Goal: Task Accomplishment & Management: Manage account settings

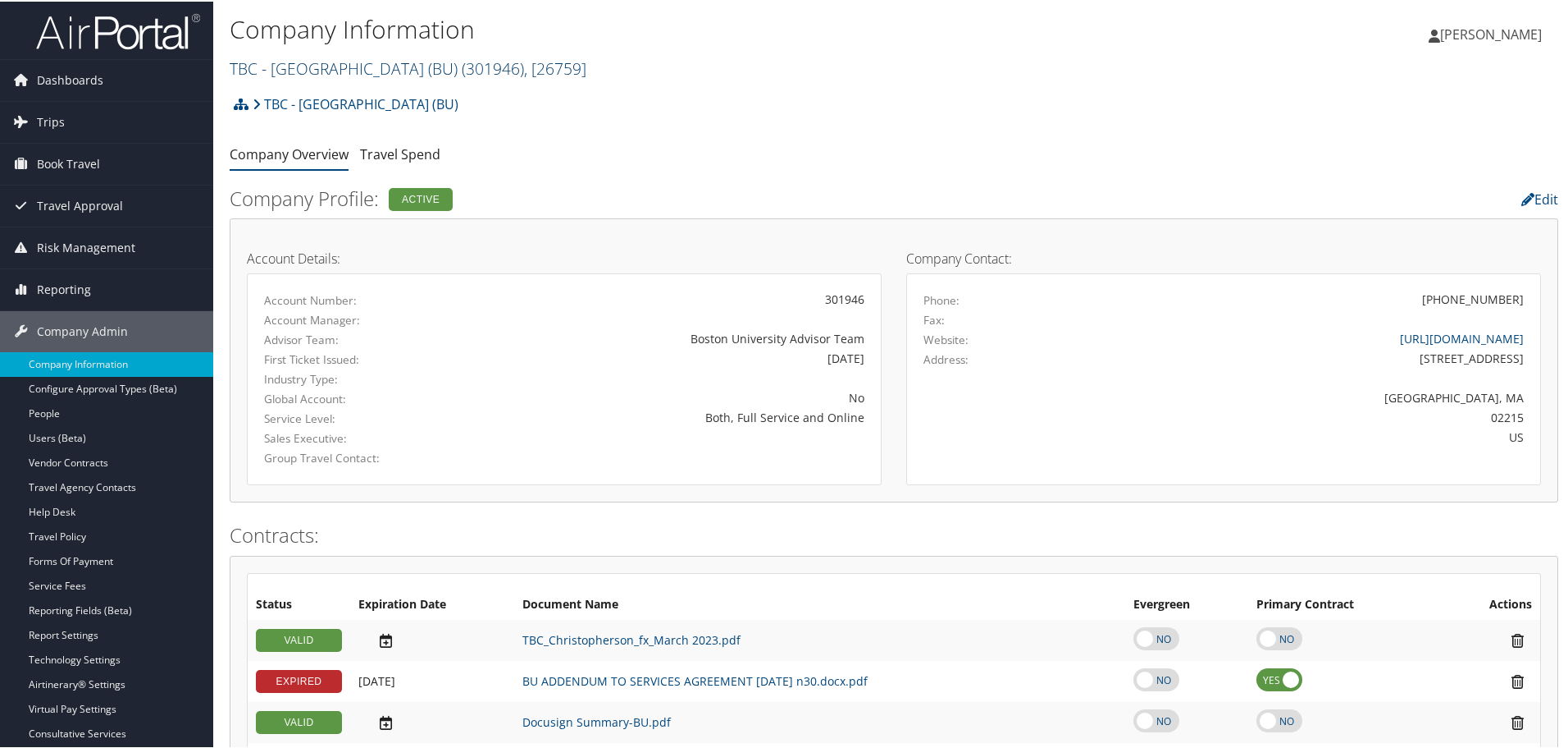
click at [343, 72] on link "TBC - Boston University (BU) ( 301946 ) , [ 26759 ]" at bounding box center [407, 66] width 357 height 22
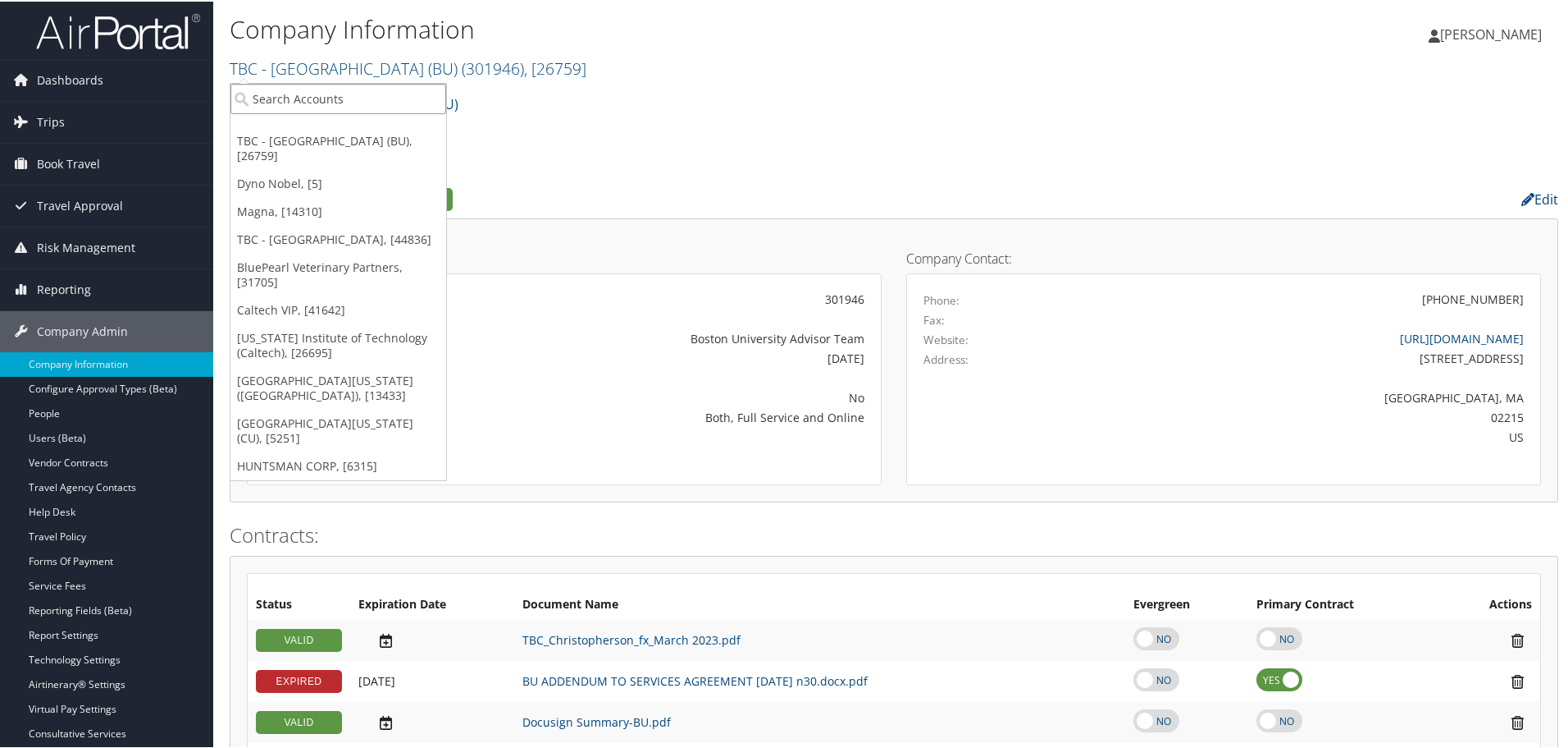
click at [359, 102] on input "search" at bounding box center [338, 96] width 216 height 30
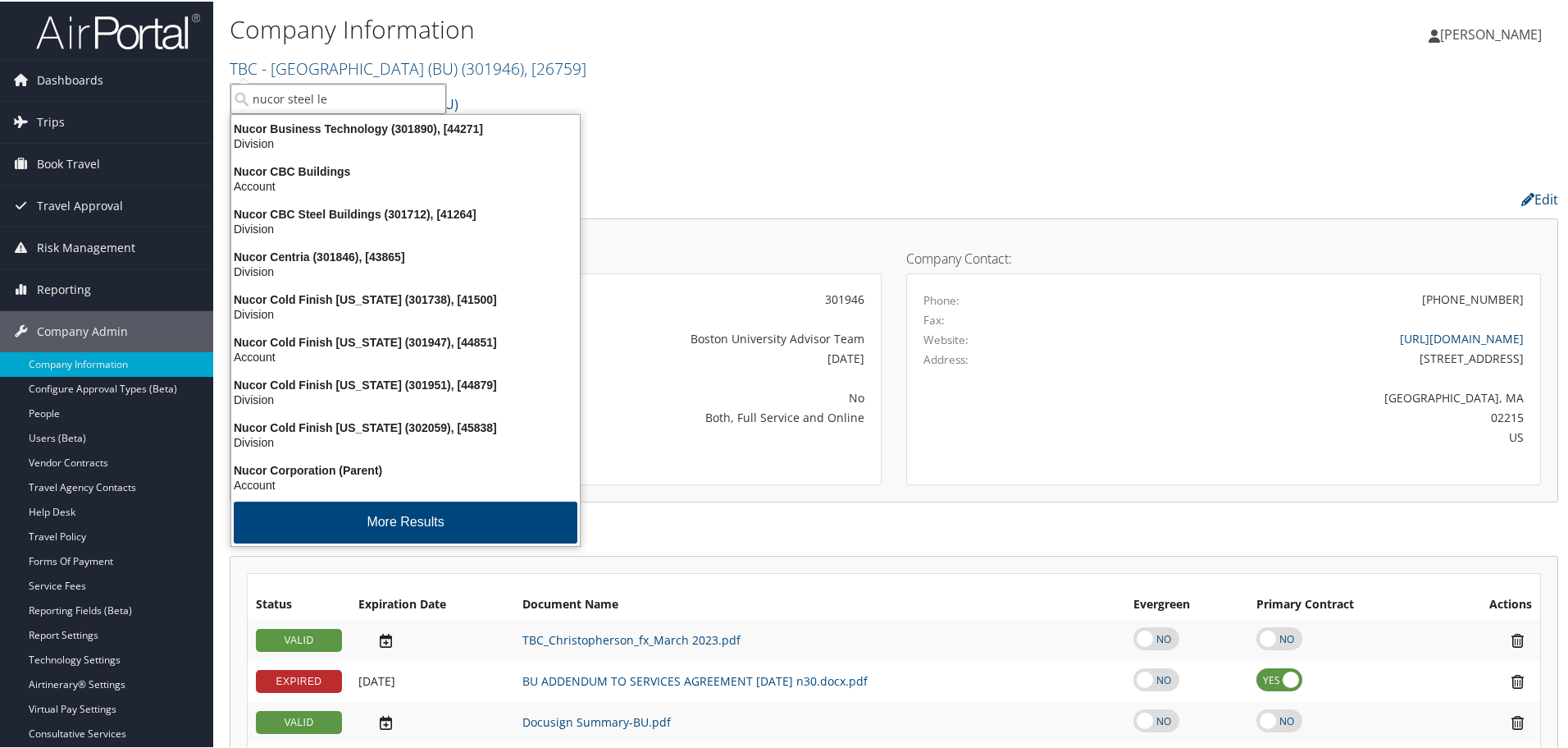
type input "nucor steel lex"
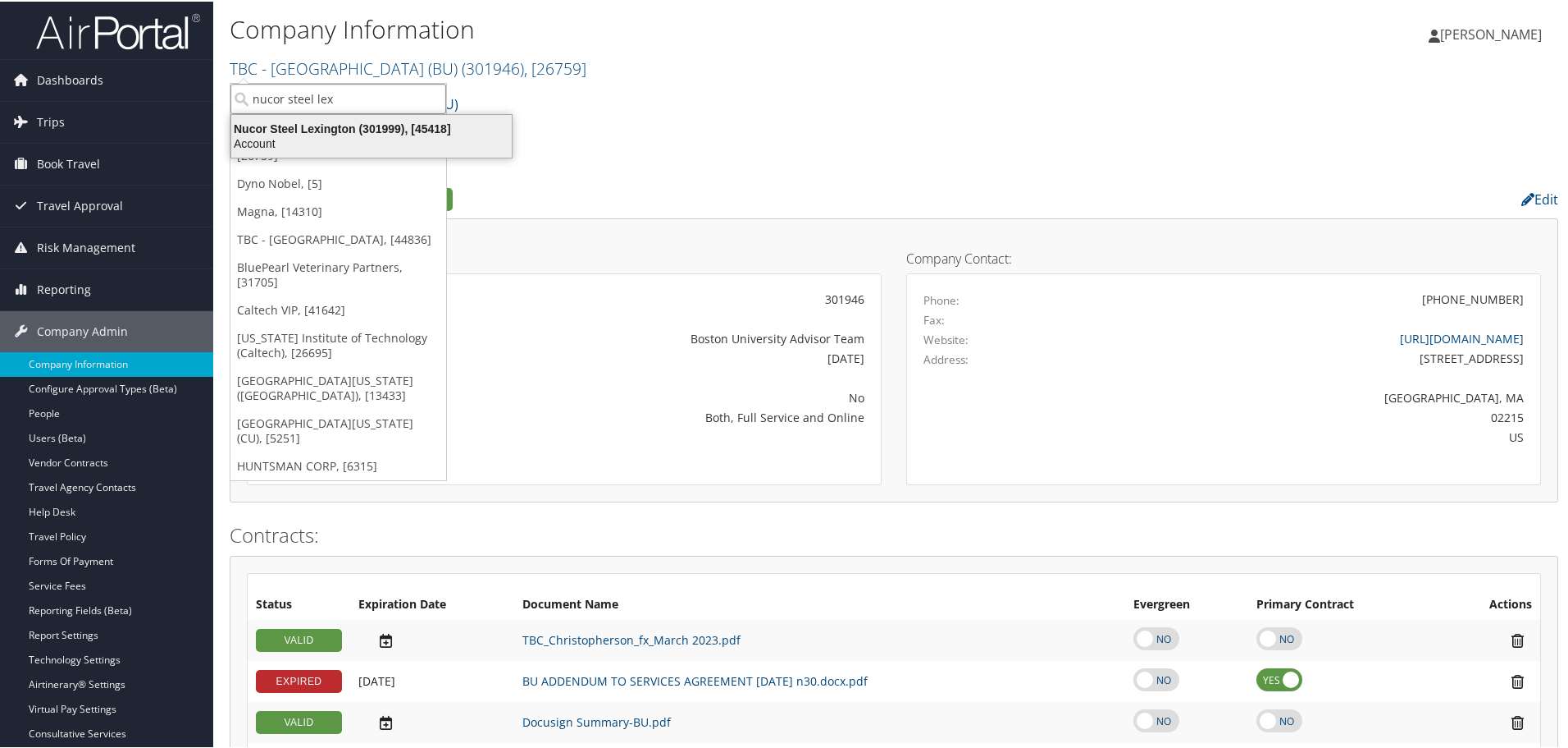
click at [354, 131] on div "Nucor Steel Lexington (301999), [45418]" at bounding box center [371, 126] width 300 height 15
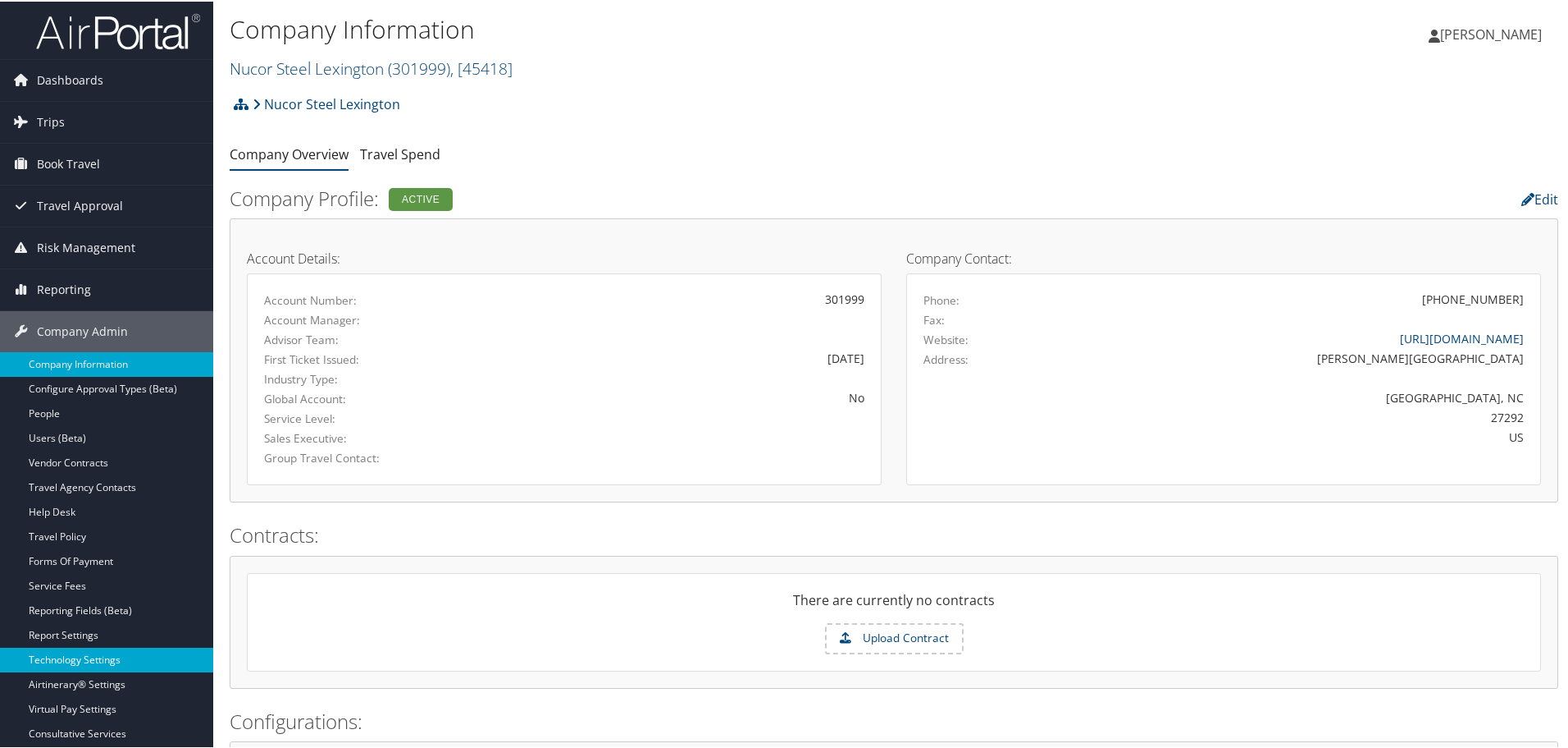
click at [89, 661] on link "Technology Settings" at bounding box center [106, 658] width 213 height 24
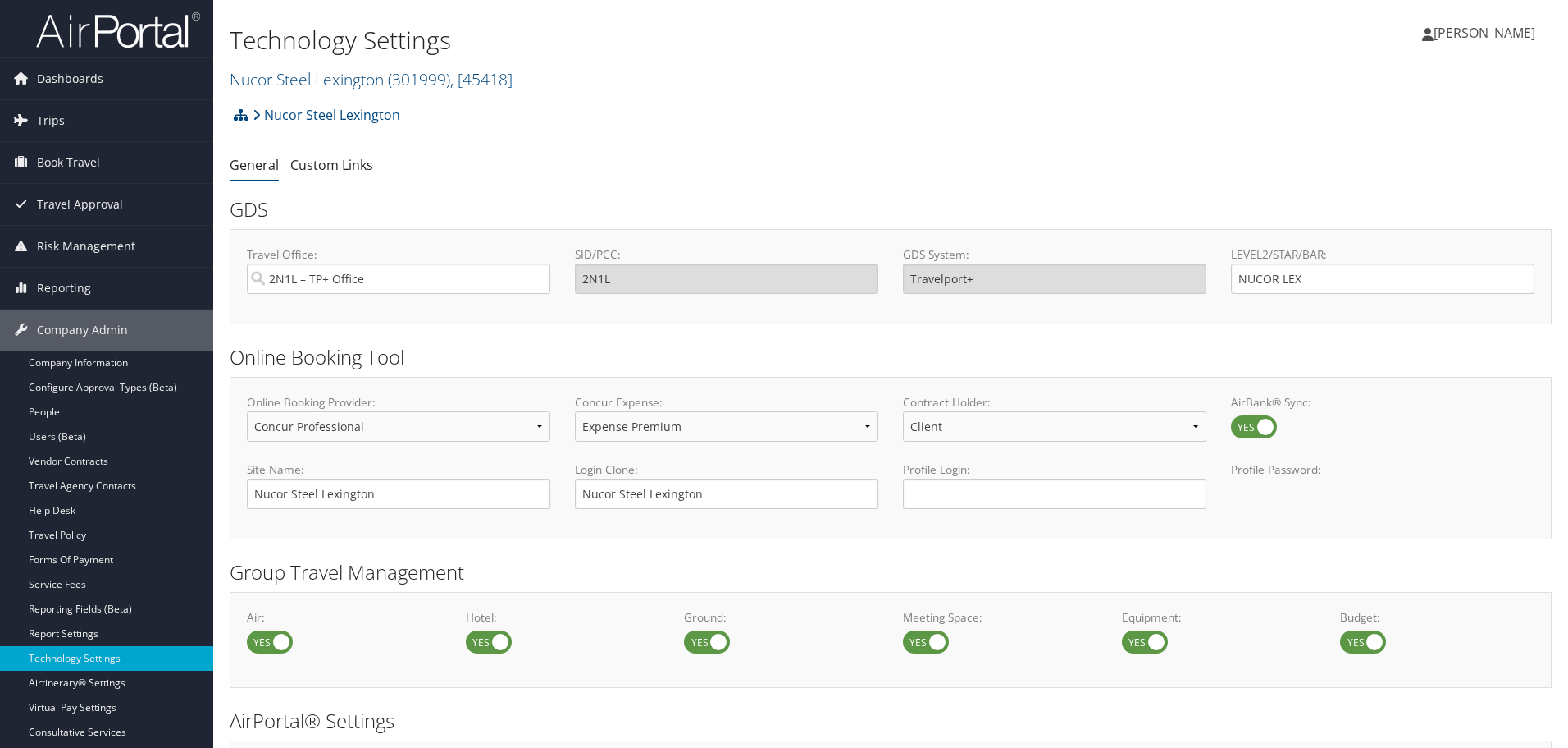
select select "4"
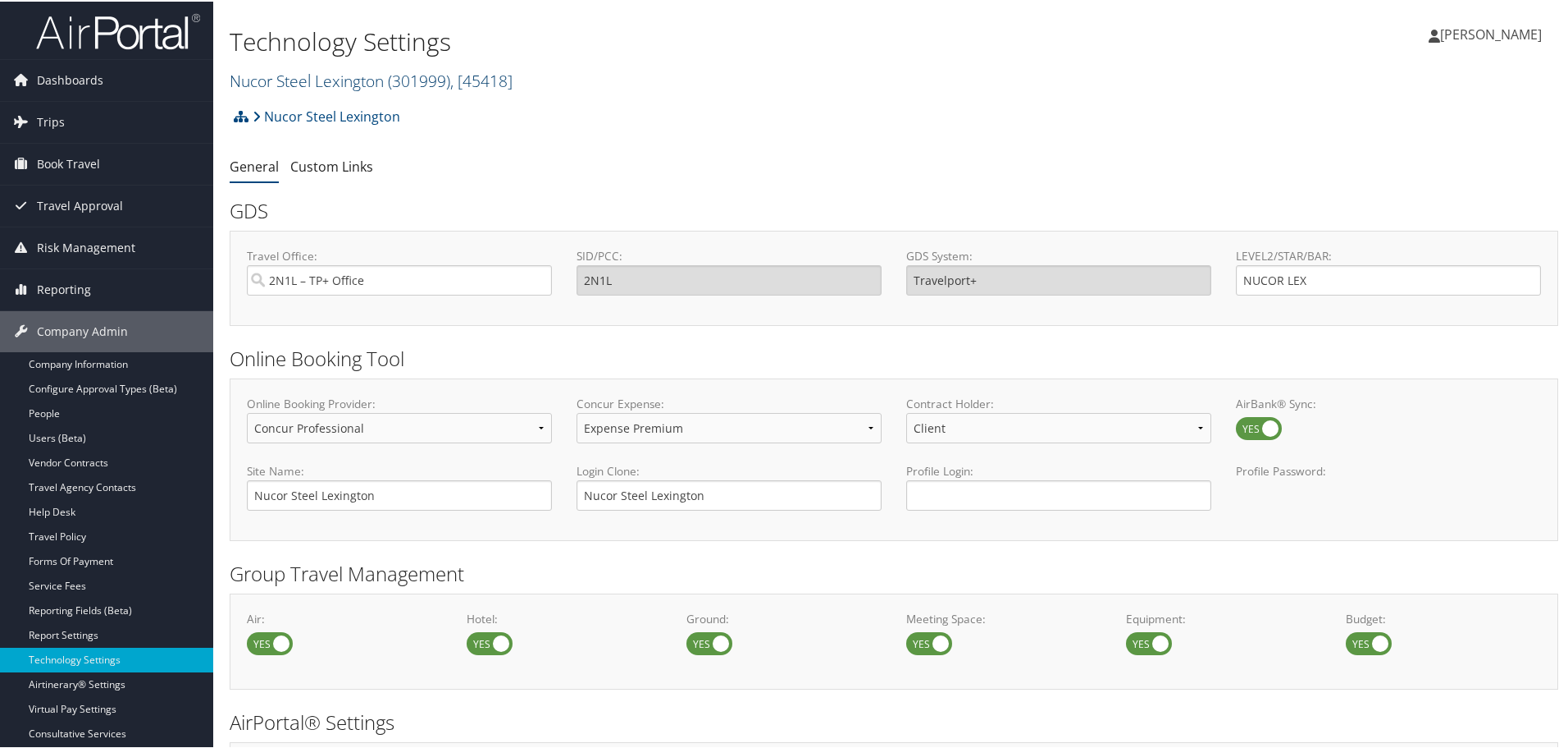
click at [351, 83] on link "Nucor Steel Lexington ( 301999 ) , [ 45418 ]" at bounding box center [370, 79] width 283 height 22
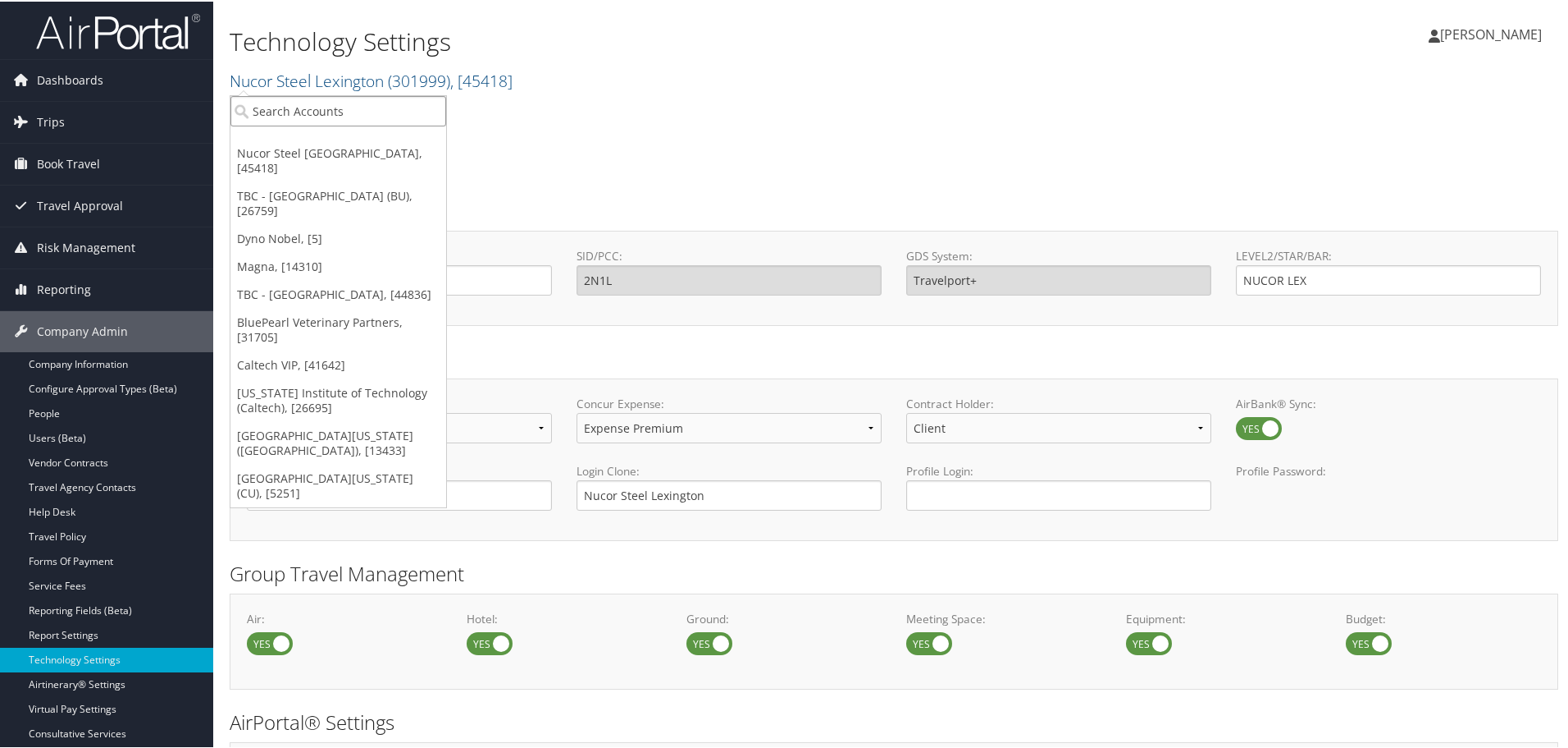
click at [343, 102] on input "search" at bounding box center [338, 109] width 216 height 30
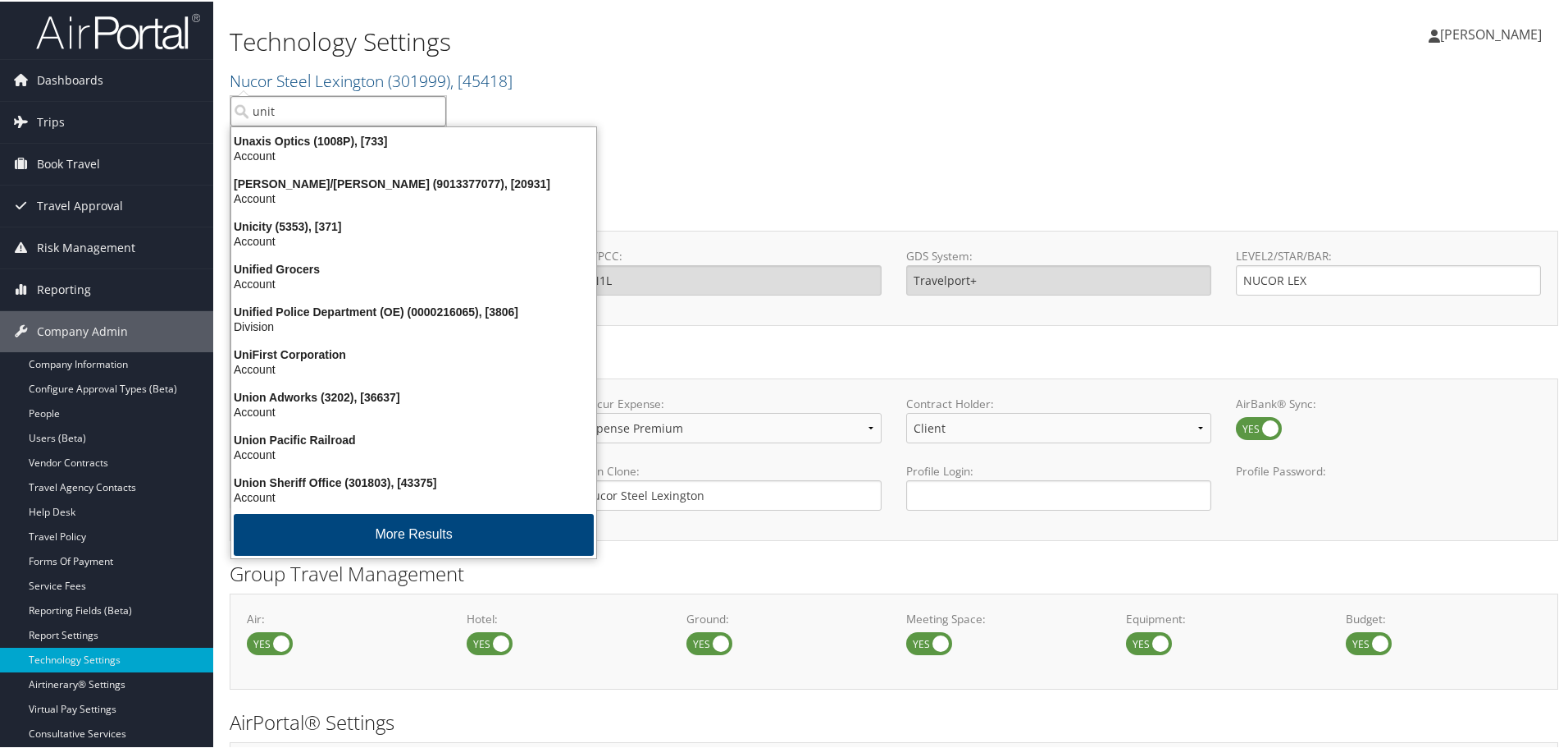
type input "unity"
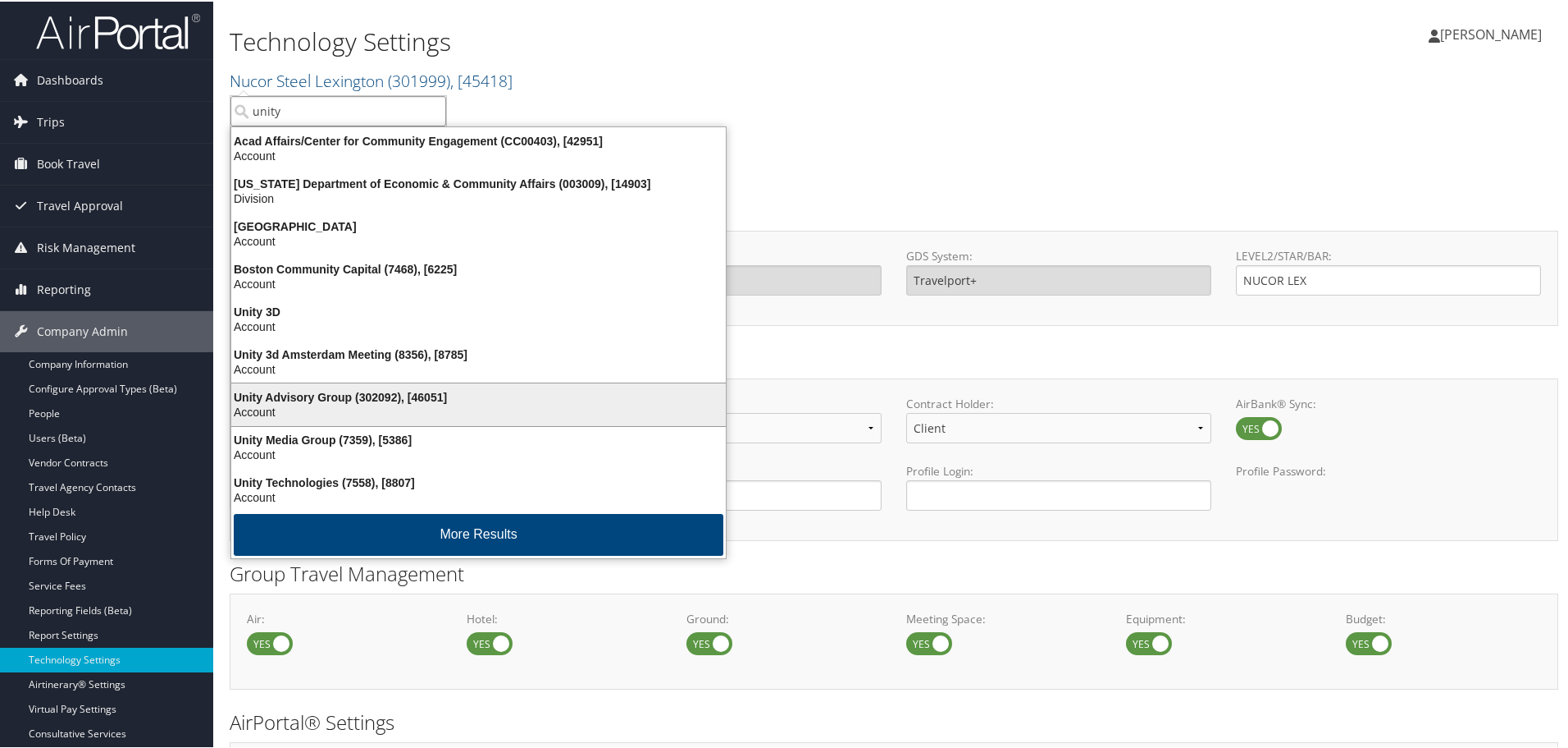
click at [363, 397] on div "Unity Advisory Group (302092), [46051]" at bounding box center [478, 395] width 514 height 15
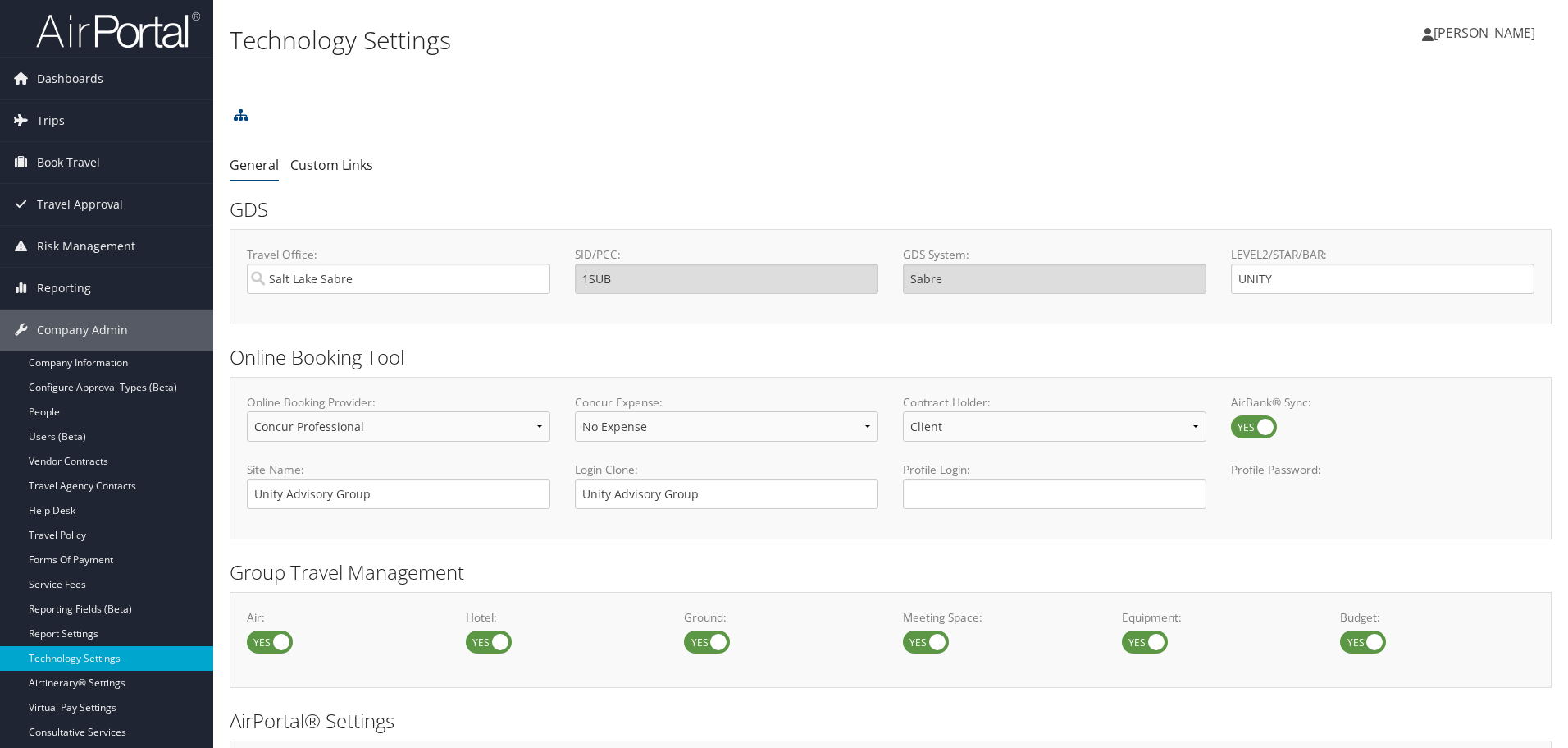
select select "4"
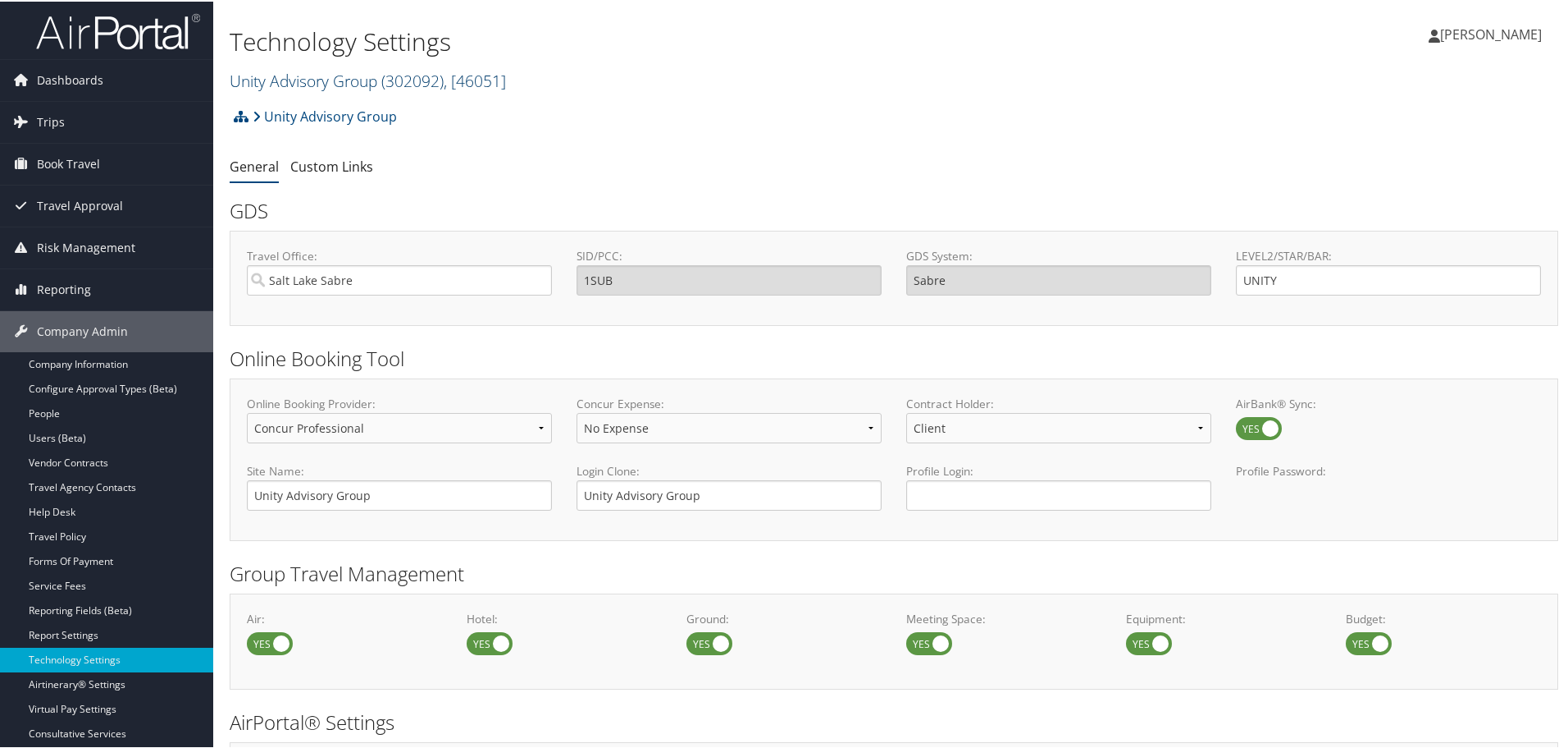
click at [350, 82] on link "Unity Advisory Group ( 302092 ) , [ 46051 ]" at bounding box center [367, 79] width 276 height 22
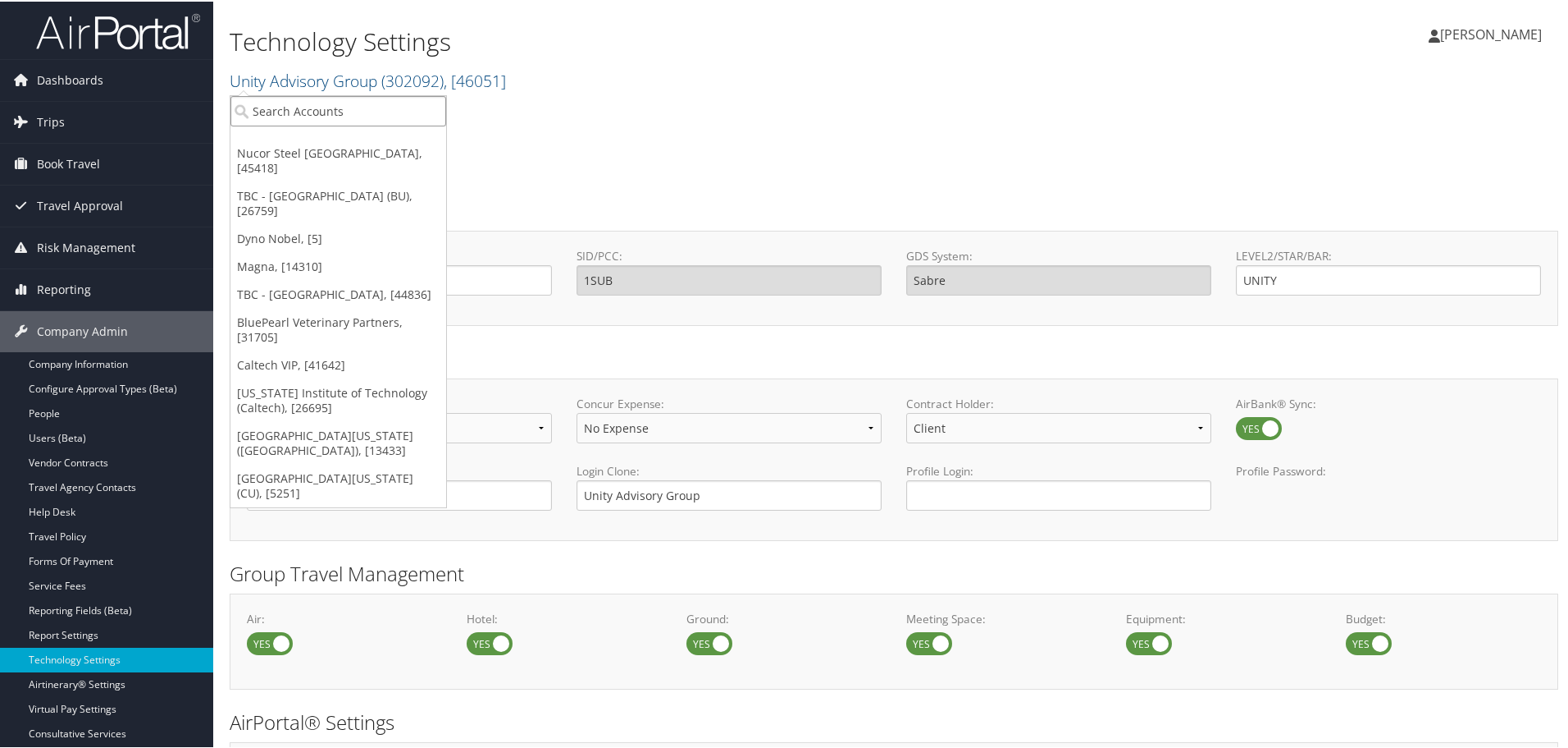
click at [326, 112] on input "search" at bounding box center [338, 109] width 216 height 30
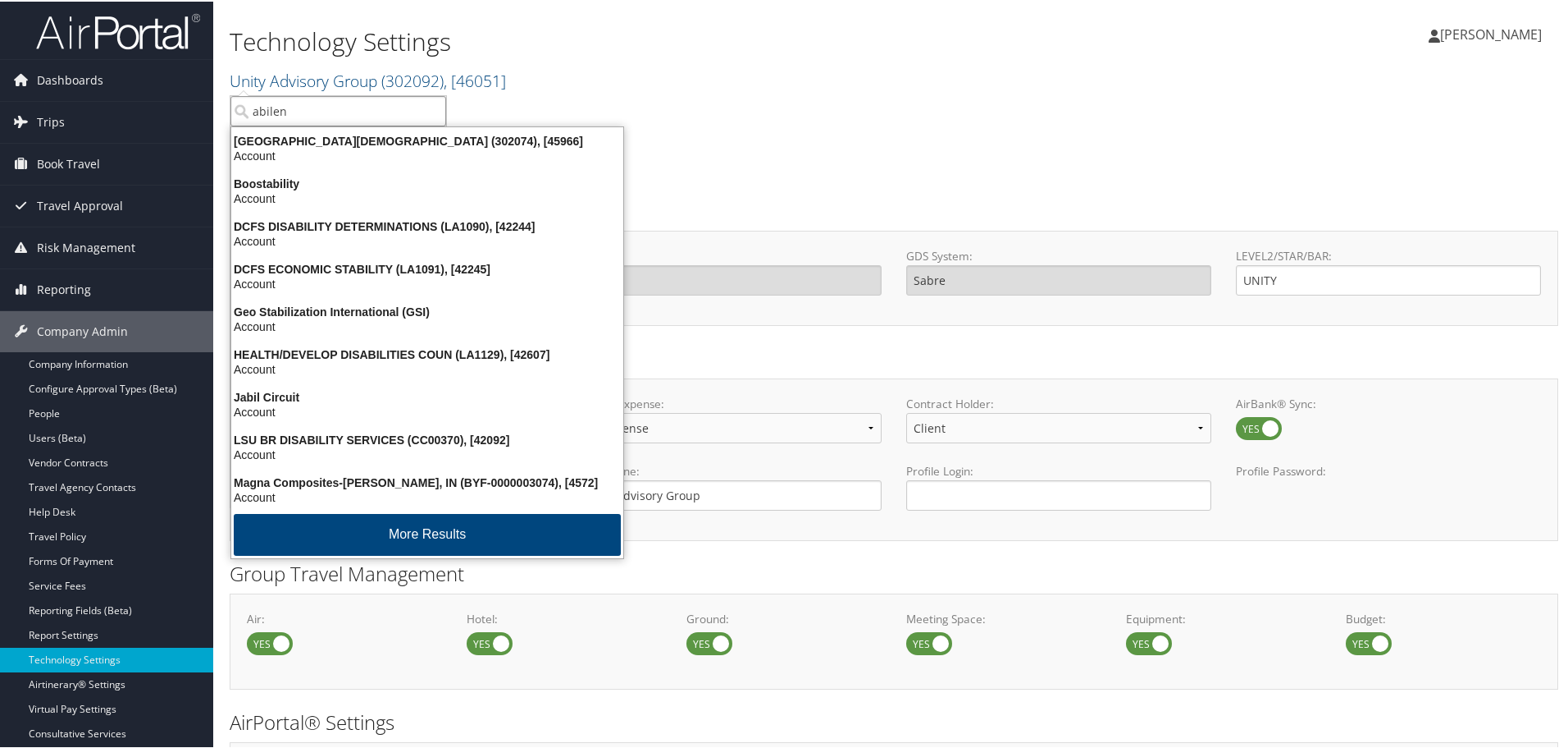
type input "abilene"
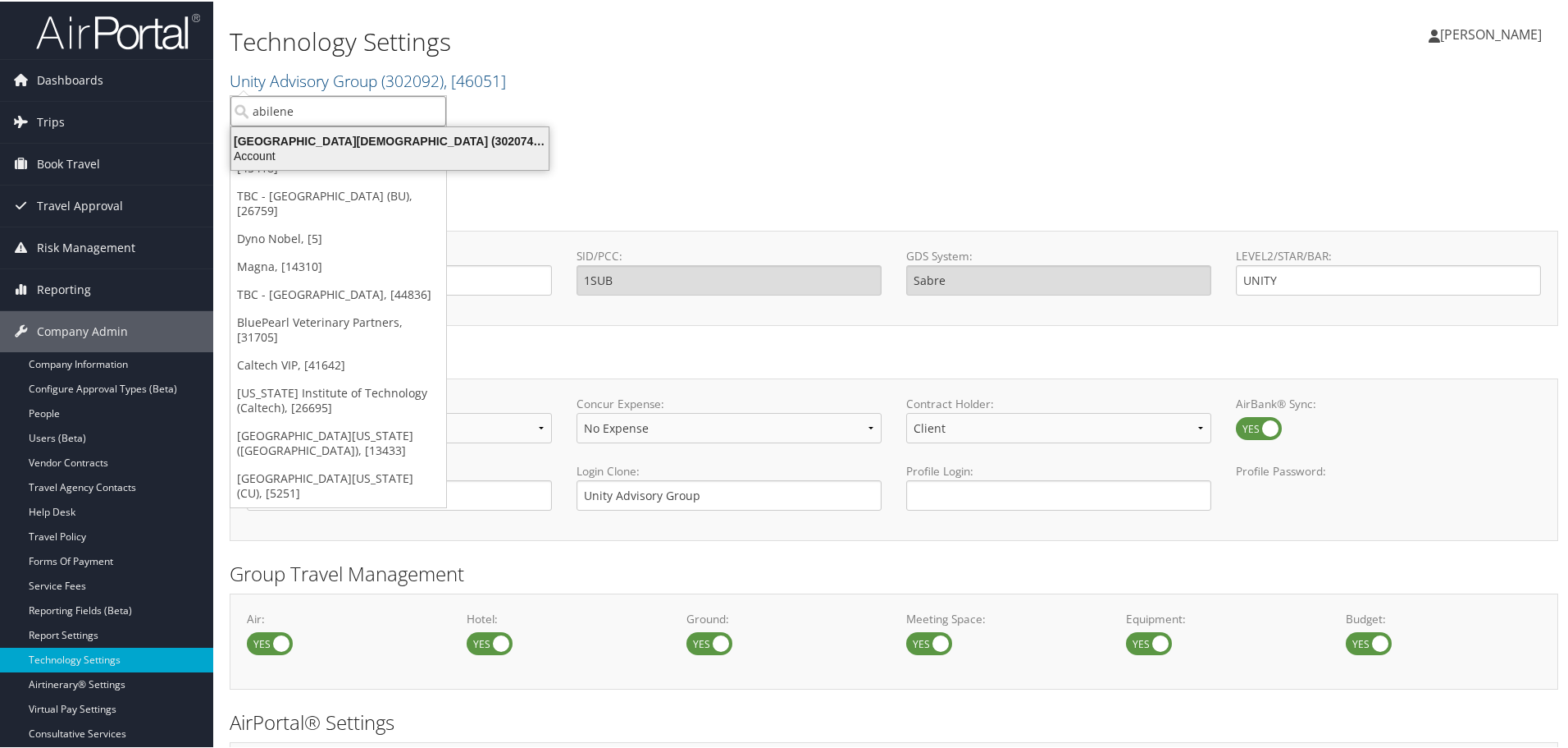
click at [340, 144] on div "Abilene Christian University (302074), [45966]" at bounding box center [390, 139] width 337 height 15
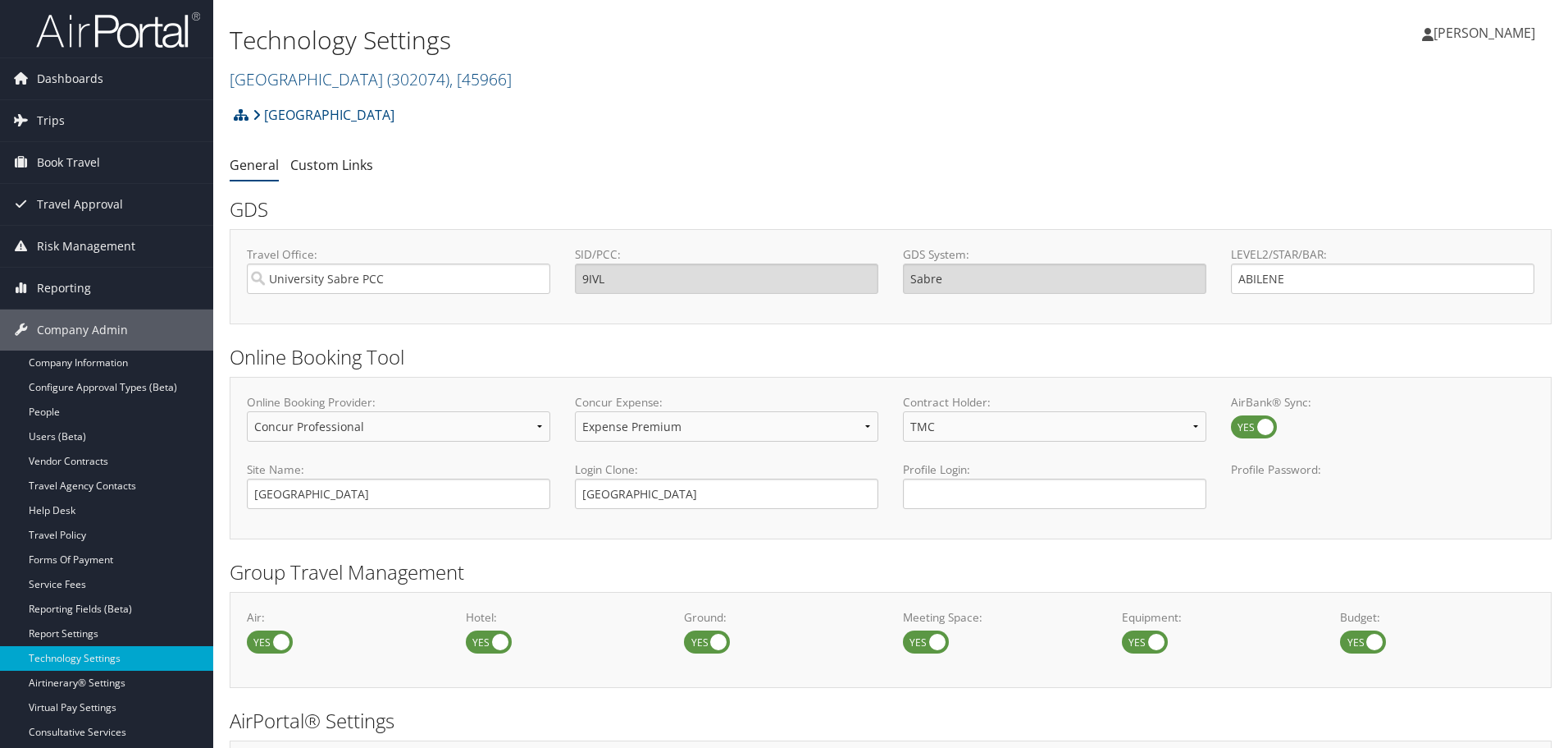
select select "4"
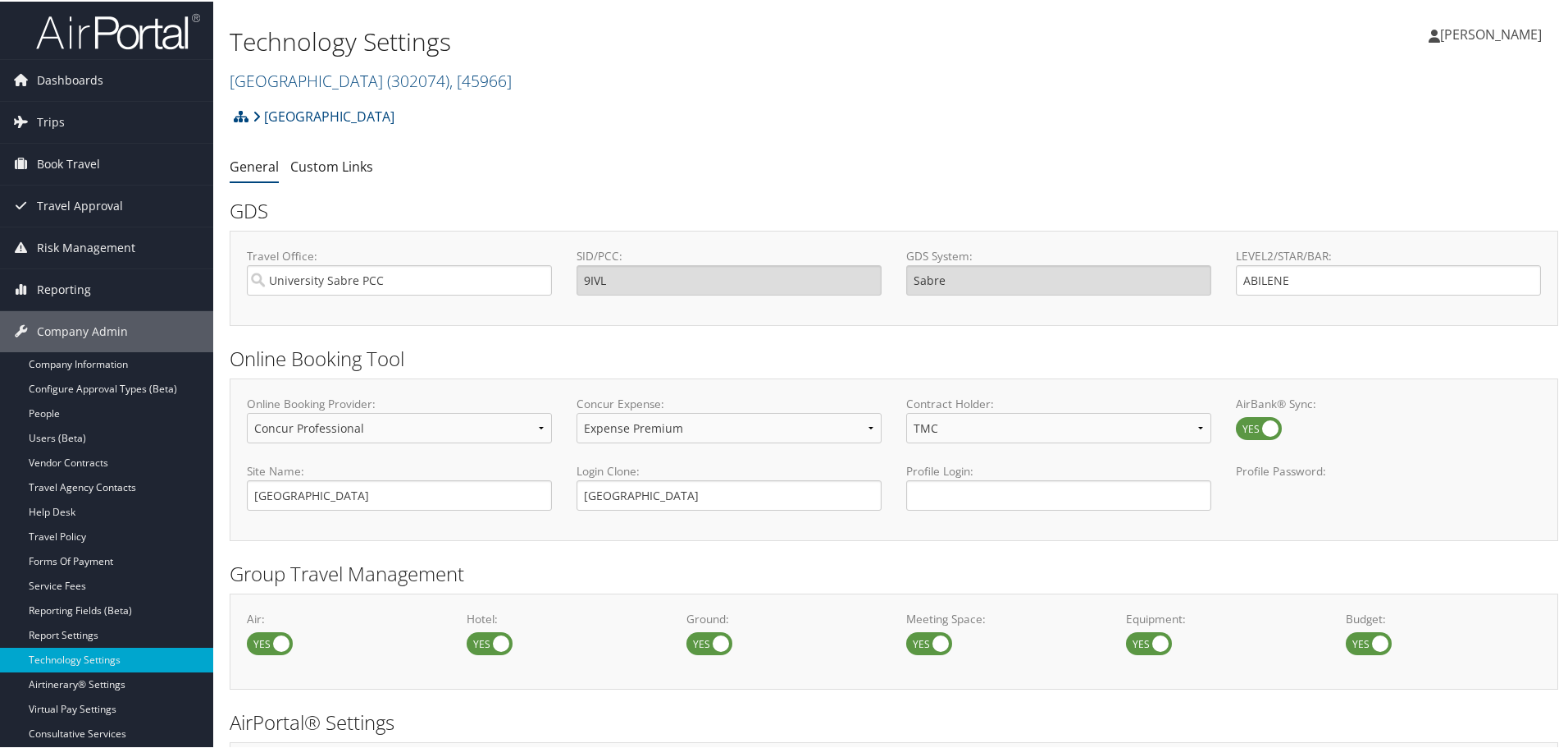
drag, startPoint x: 322, startPoint y: 82, endPoint x: 322, endPoint y: 93, distance: 11.0
click at [322, 82] on link "Abilene Christian University ( 302074 ) , [ 45966 ]" at bounding box center [370, 79] width 282 height 22
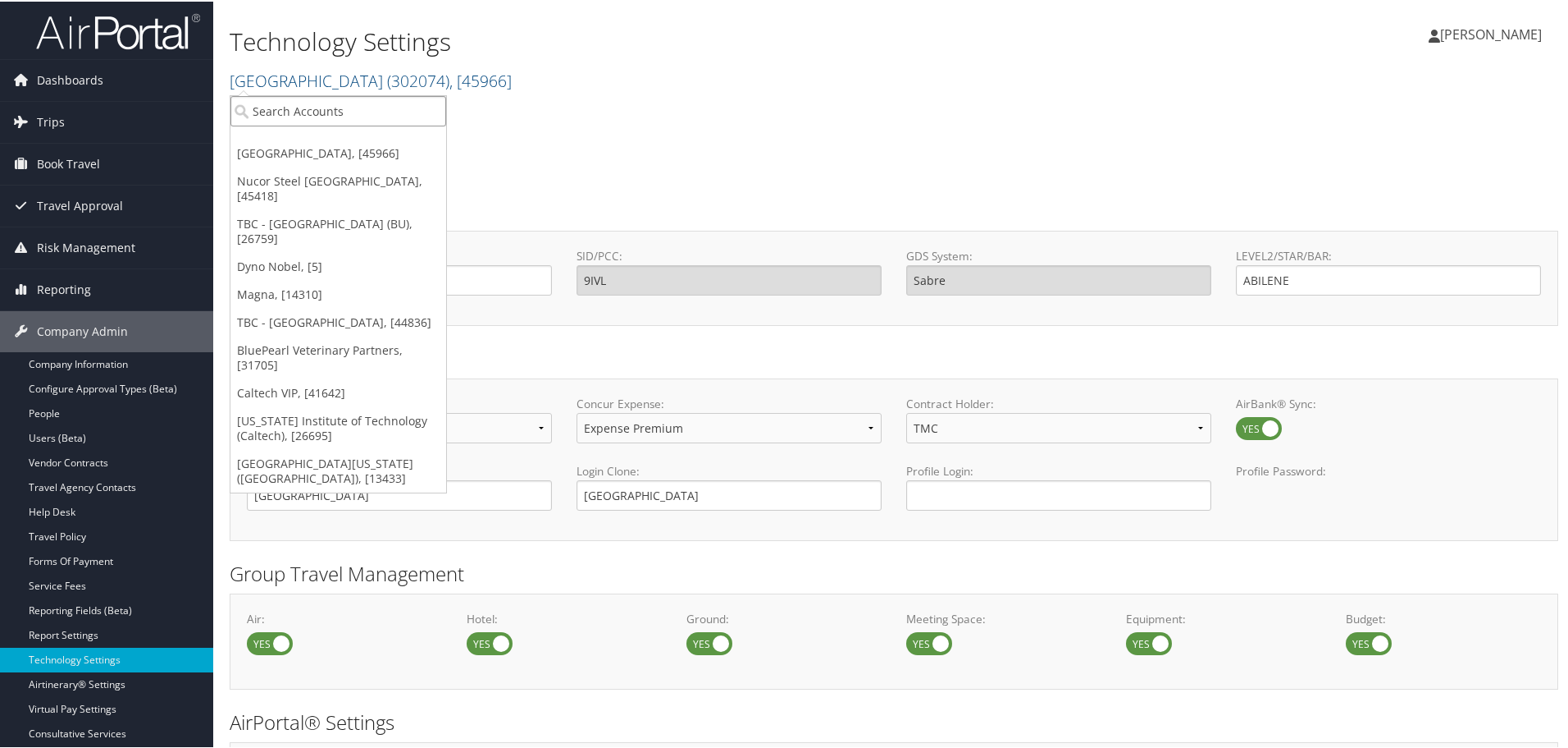
click at [322, 97] on input "search" at bounding box center [338, 109] width 216 height 30
type input "drive"
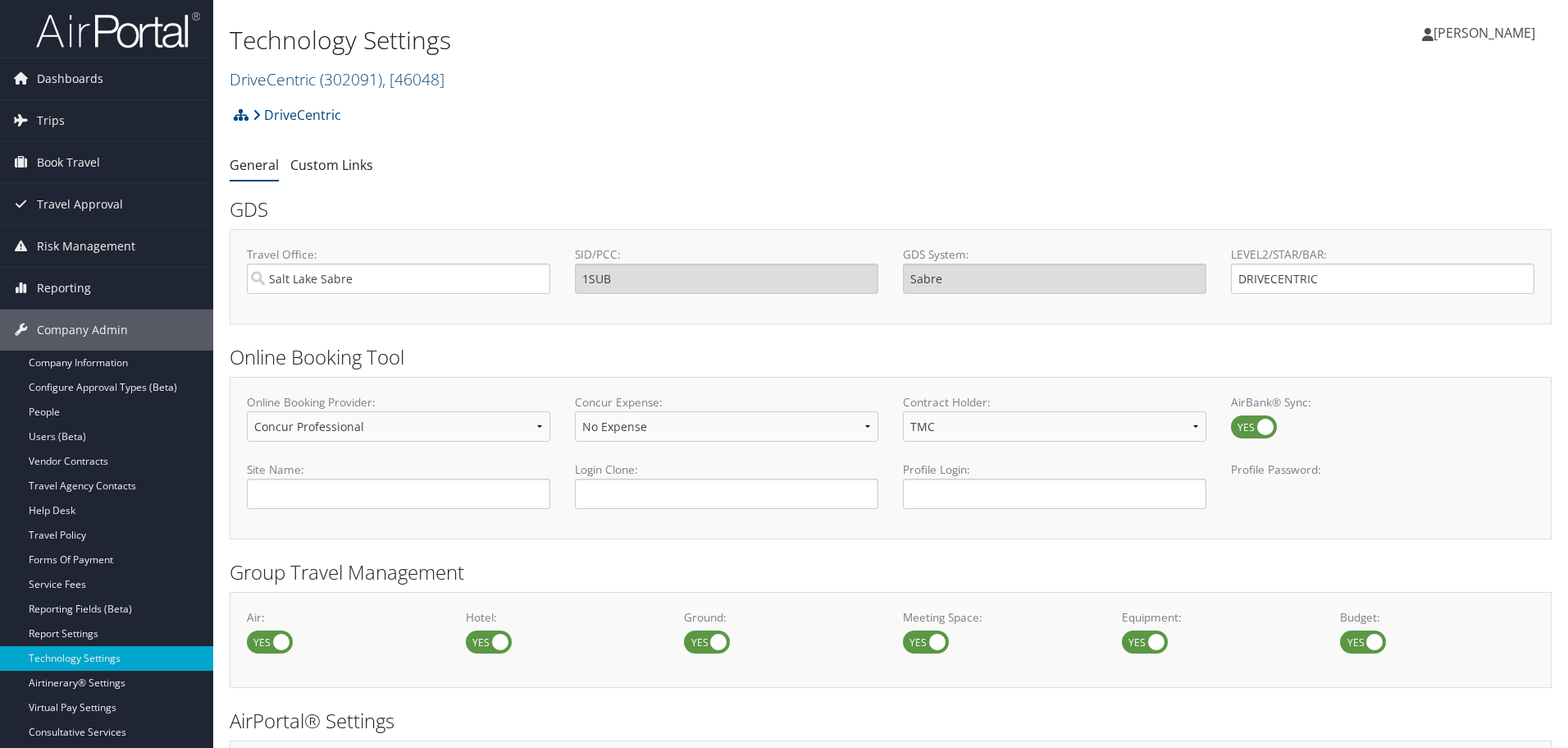
select select "4"
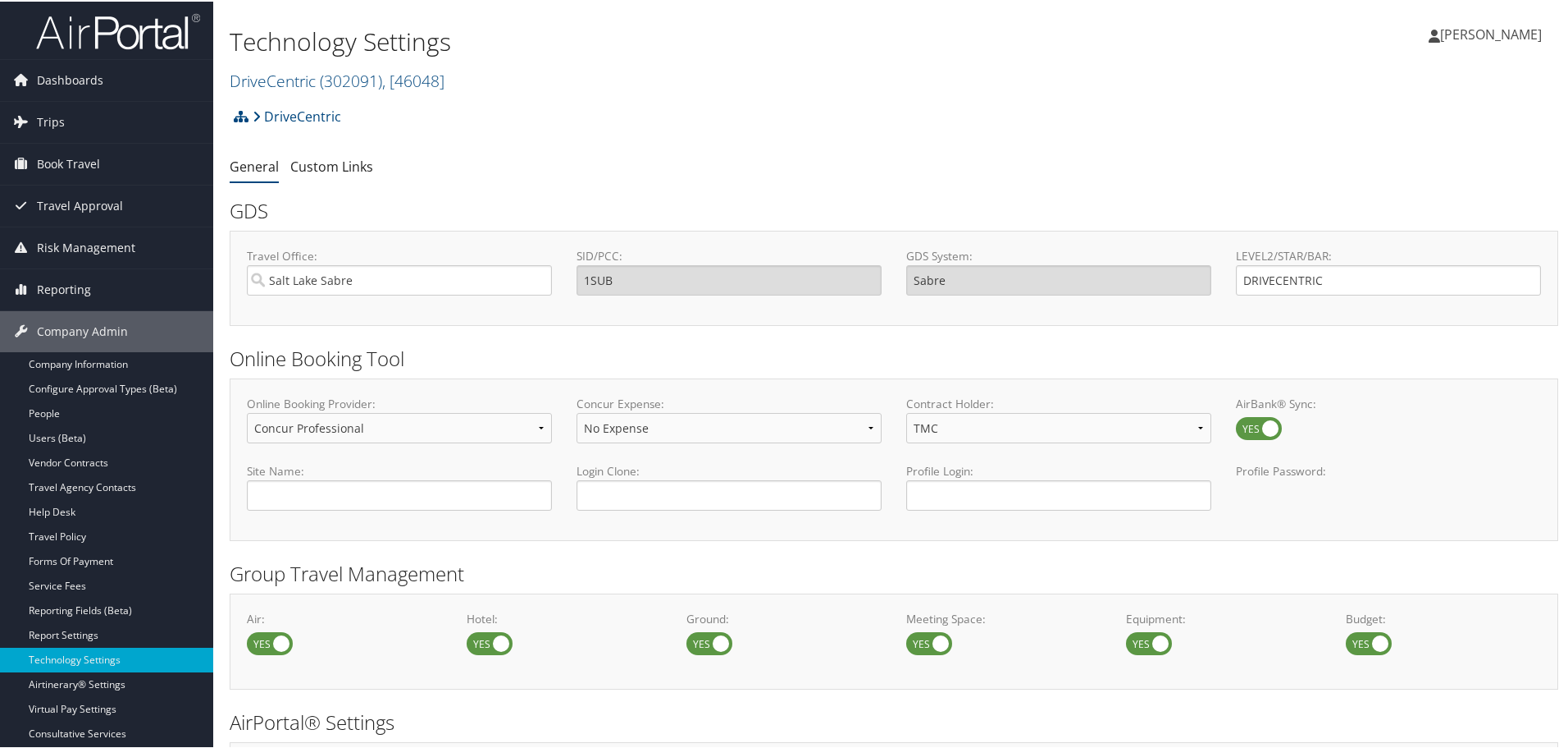
drag, startPoint x: 296, startPoint y: 76, endPoint x: 296, endPoint y: 102, distance: 26.0
click at [296, 76] on link "DriveCentric ( 302091 ) , [ 46048 ]" at bounding box center [336, 79] width 215 height 22
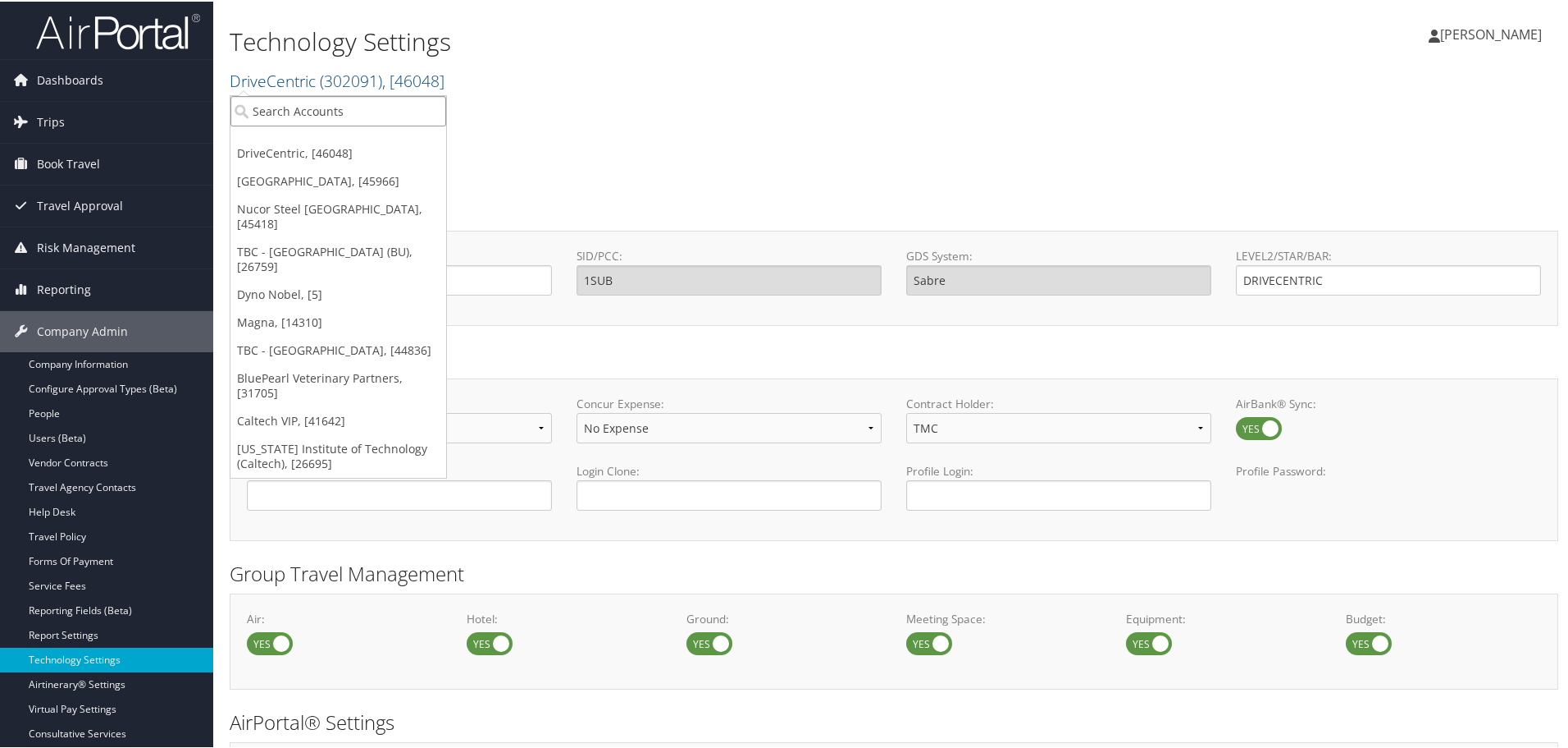
click at [295, 108] on input "search" at bounding box center [338, 109] width 216 height 30
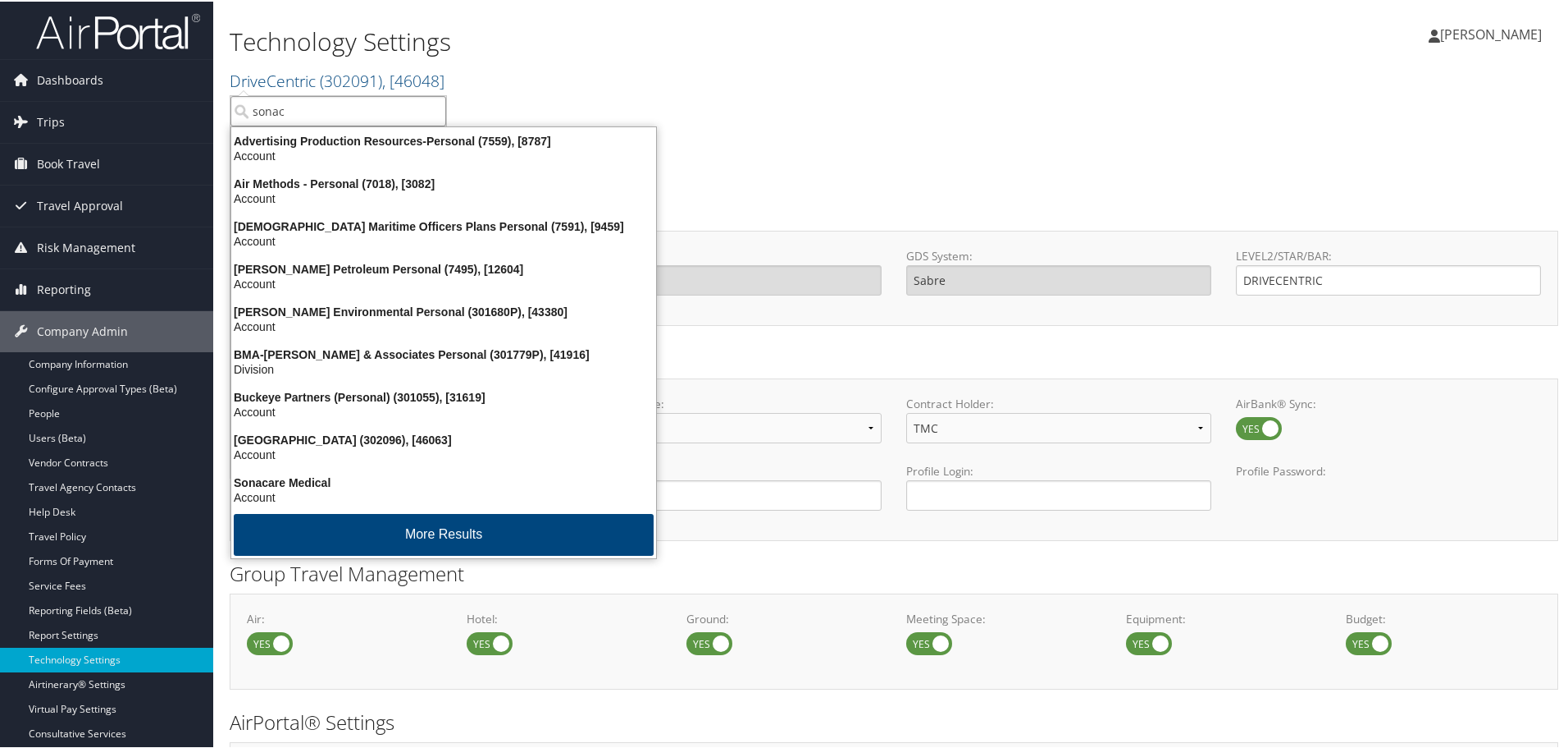
type input "sonaca"
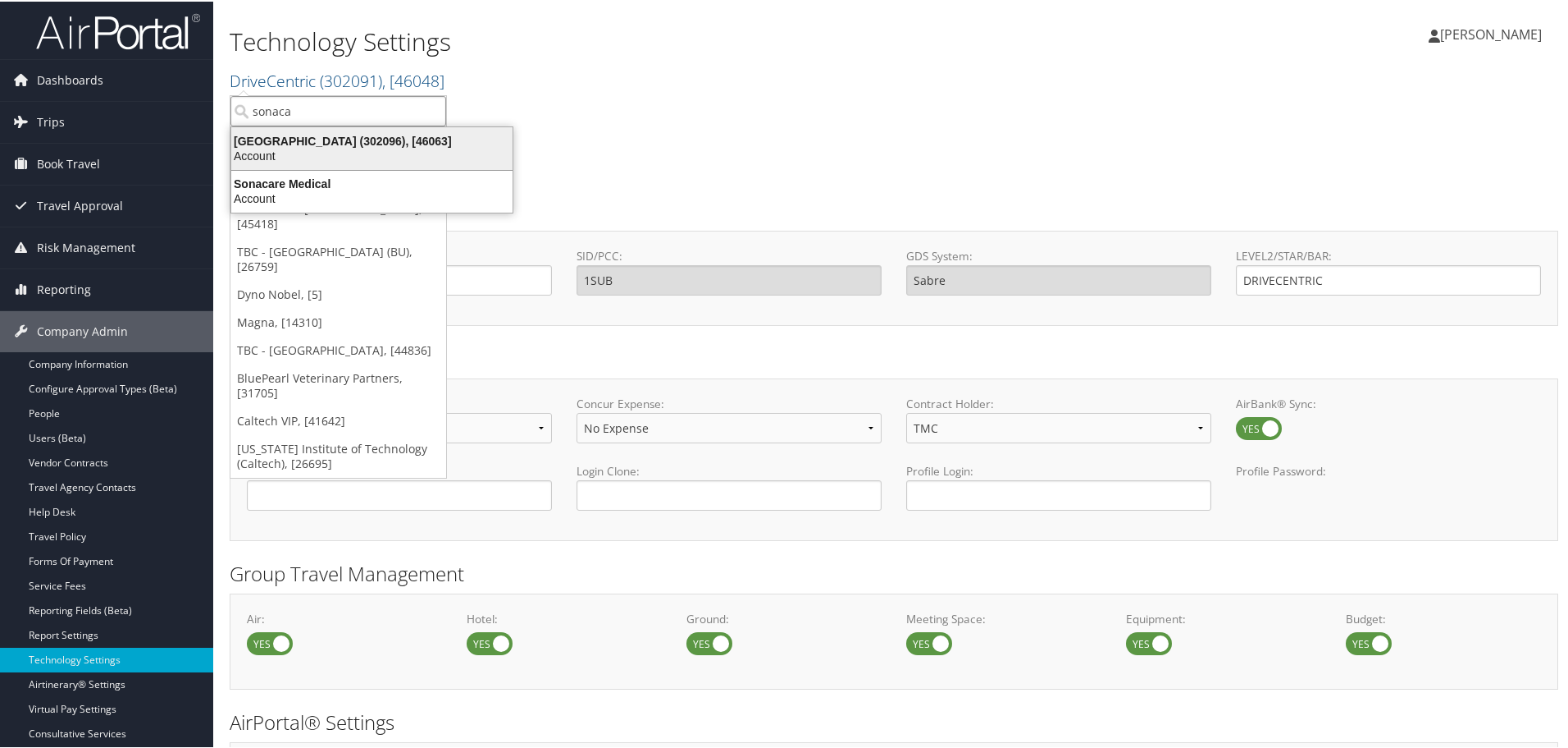
click at [328, 140] on div "Sonaca North America (302096), [46063]" at bounding box center [372, 139] width 301 height 15
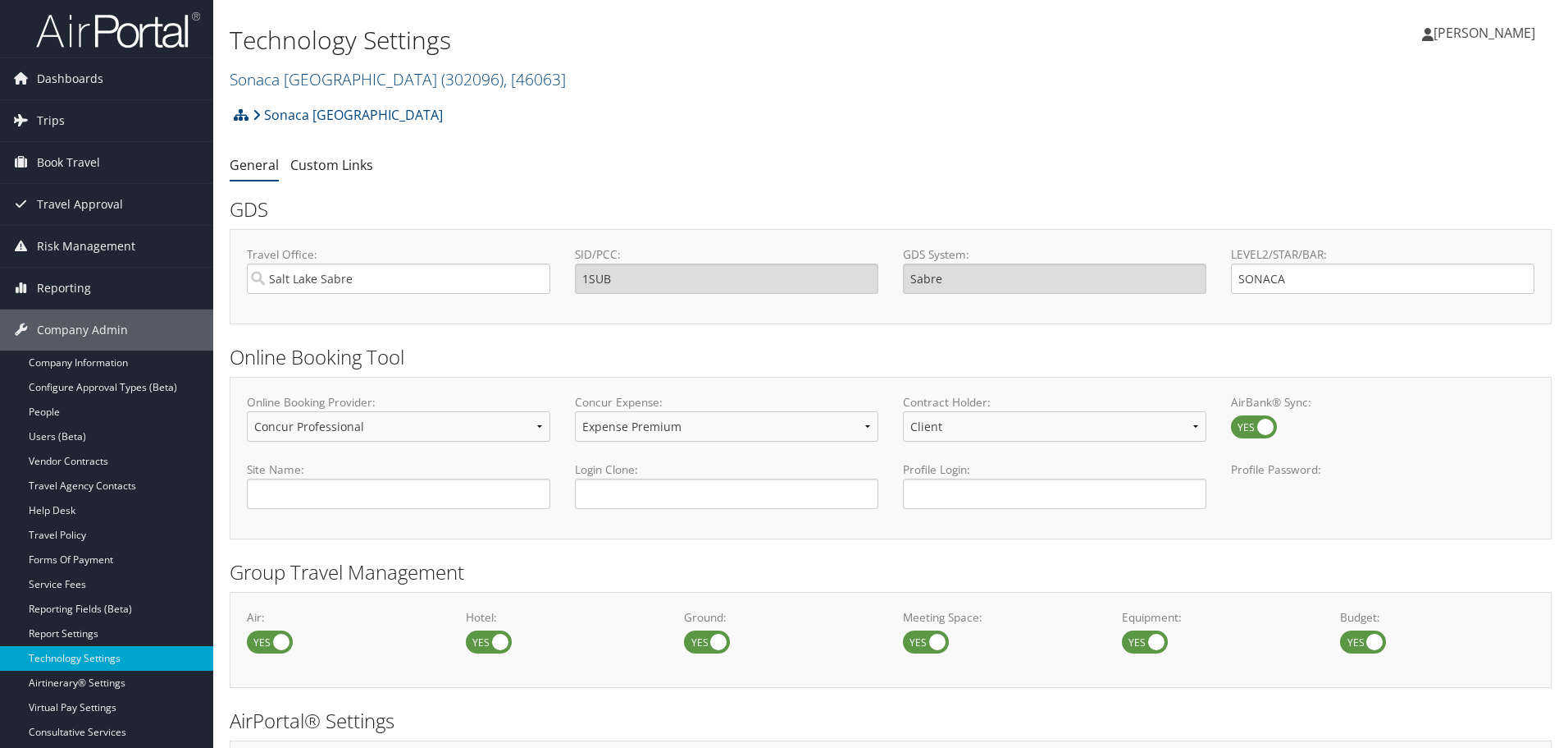
select select "4"
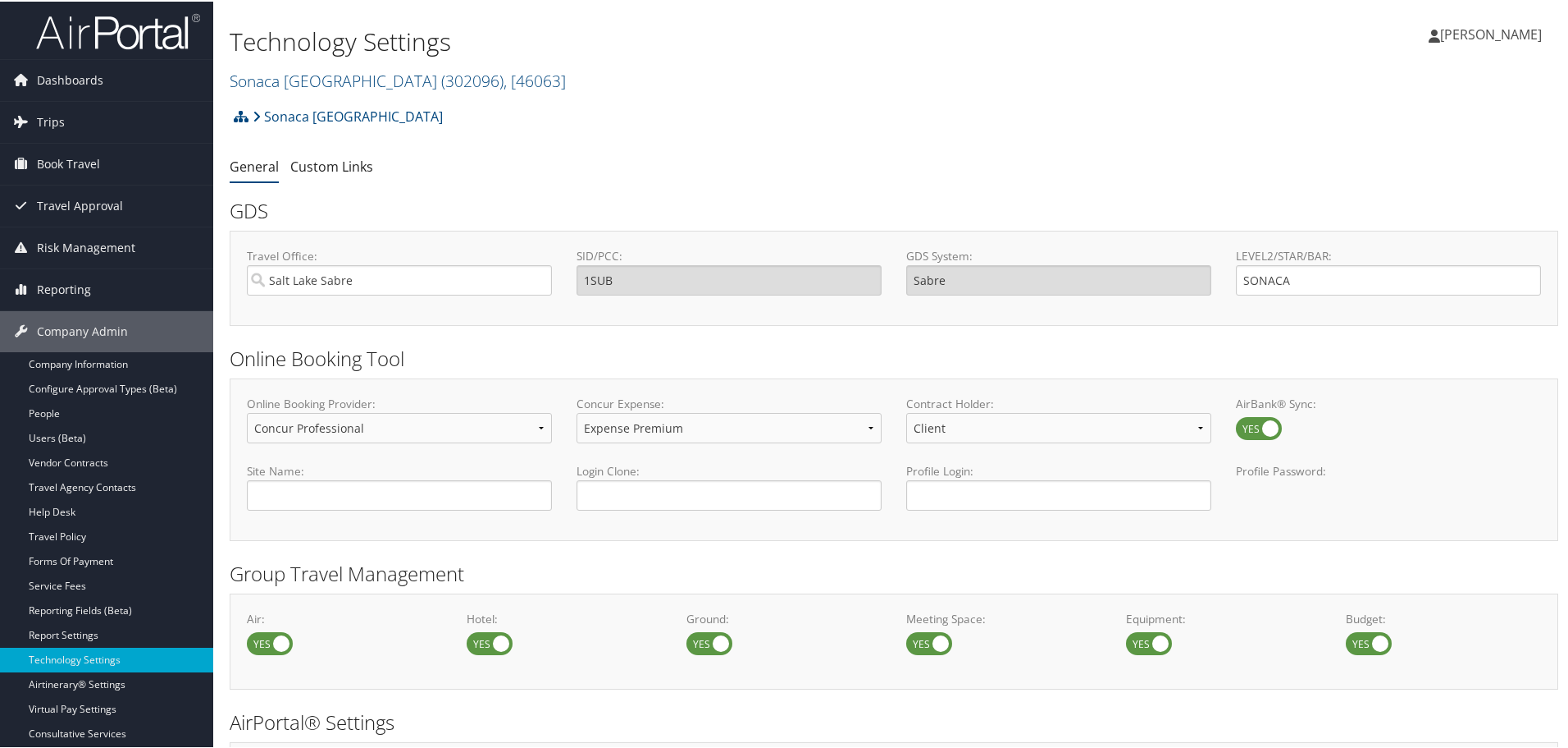
drag, startPoint x: 298, startPoint y: 74, endPoint x: 296, endPoint y: 94, distance: 20.1
click at [298, 74] on link "[GEOGRAPHIC_DATA] ( 302096 ) , [ 46063 ]" at bounding box center [398, 79] width 336 height 22
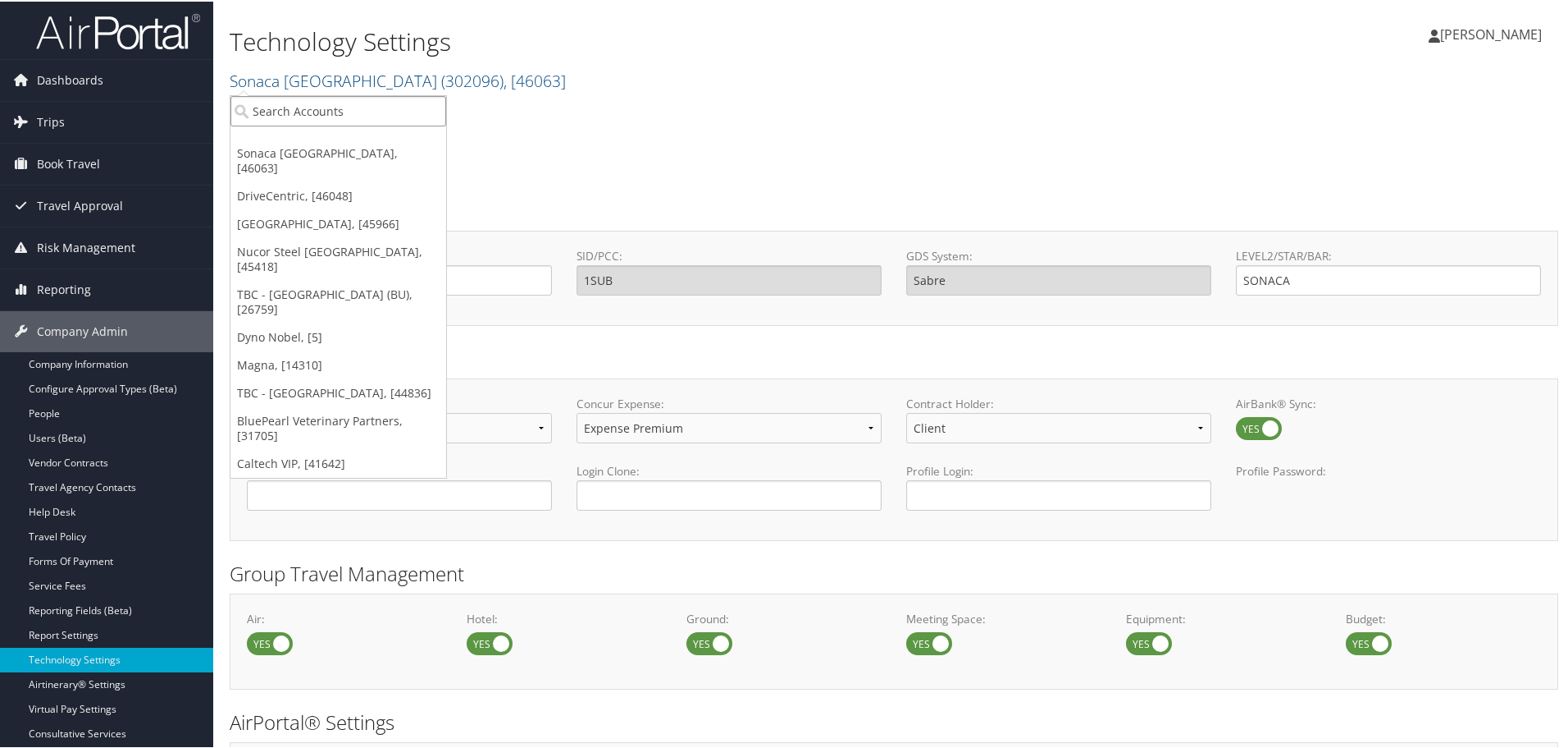
click at [296, 97] on input "search" at bounding box center [338, 109] width 216 height 30
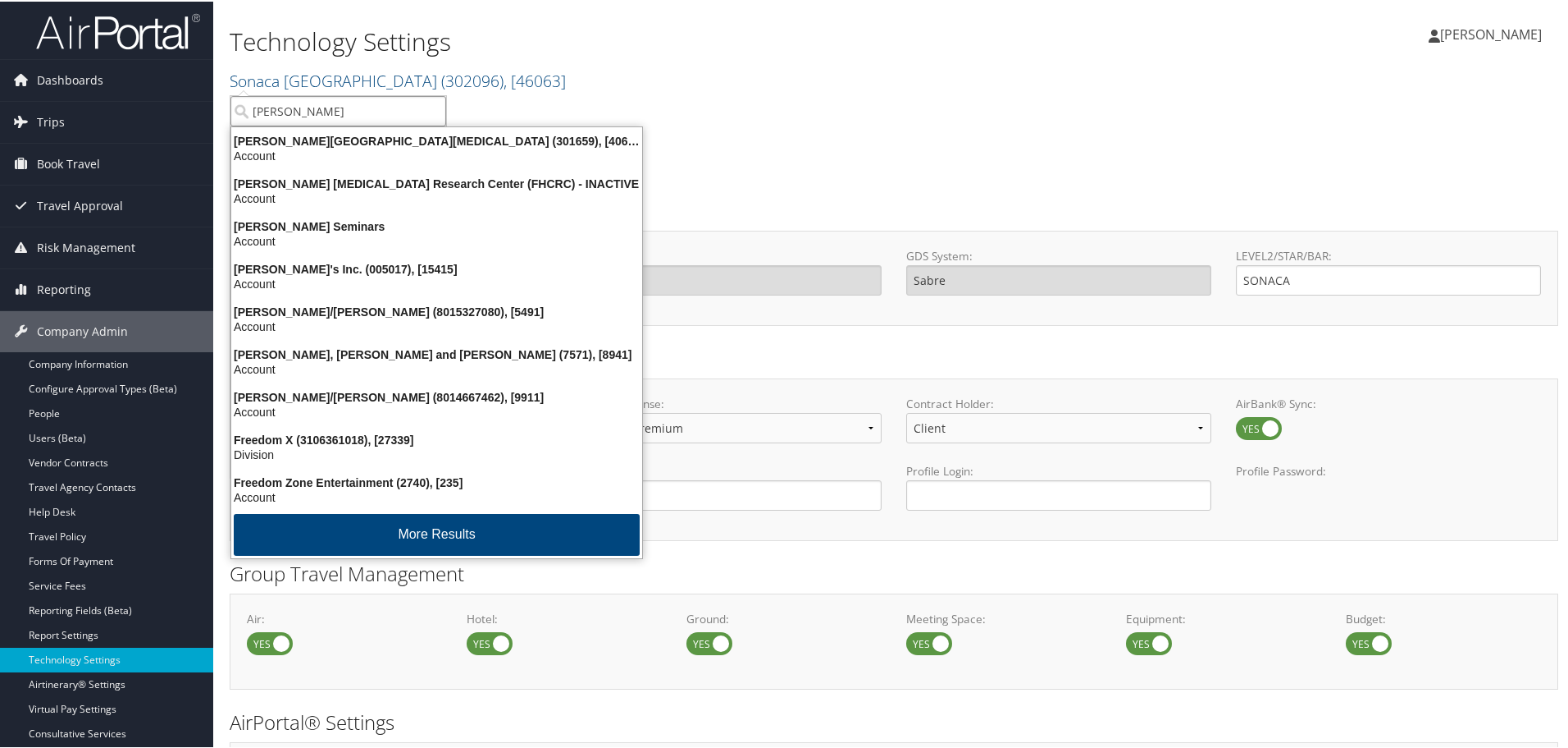
type input "[PERSON_NAME]"
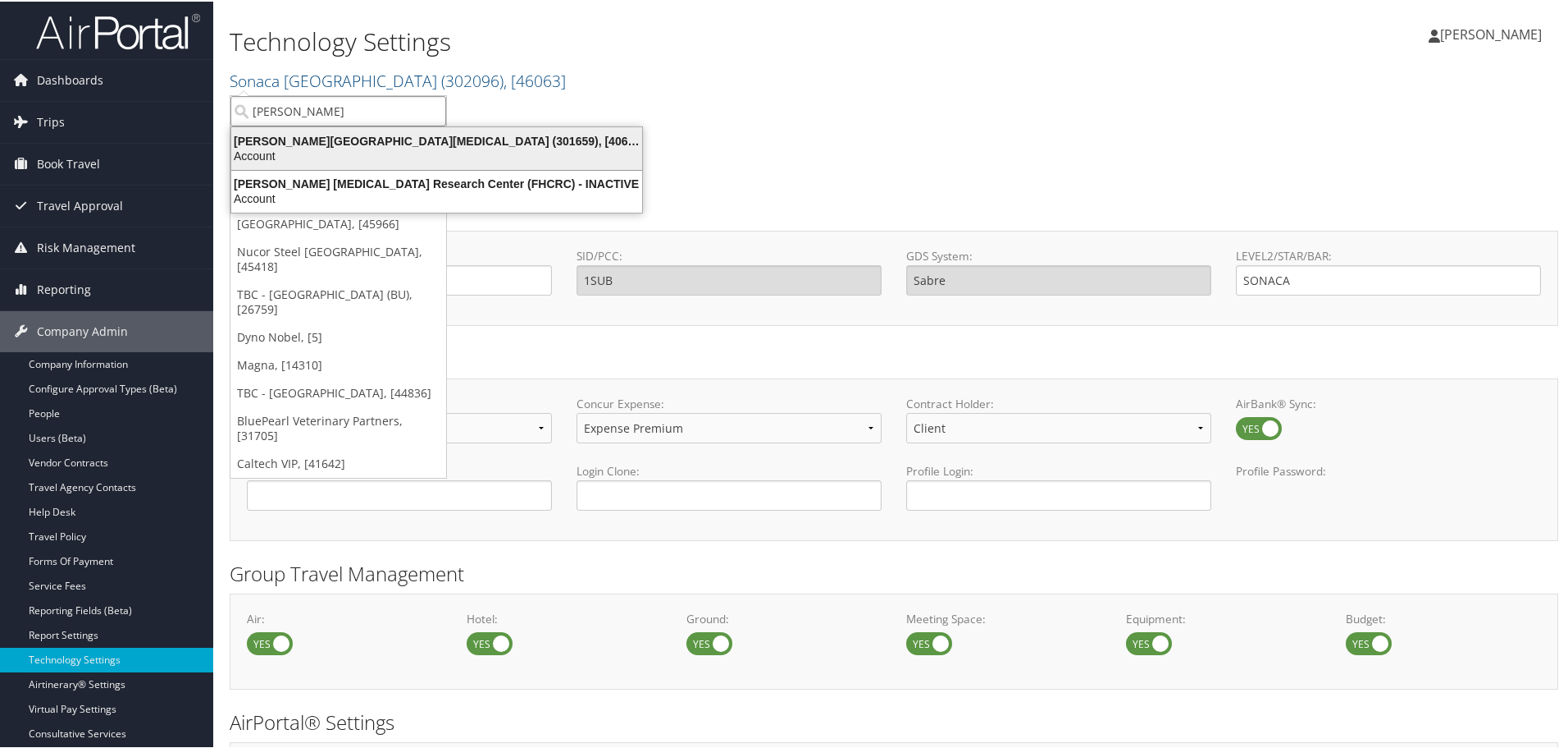
click at [344, 150] on div "Account" at bounding box center [436, 154] width 431 height 15
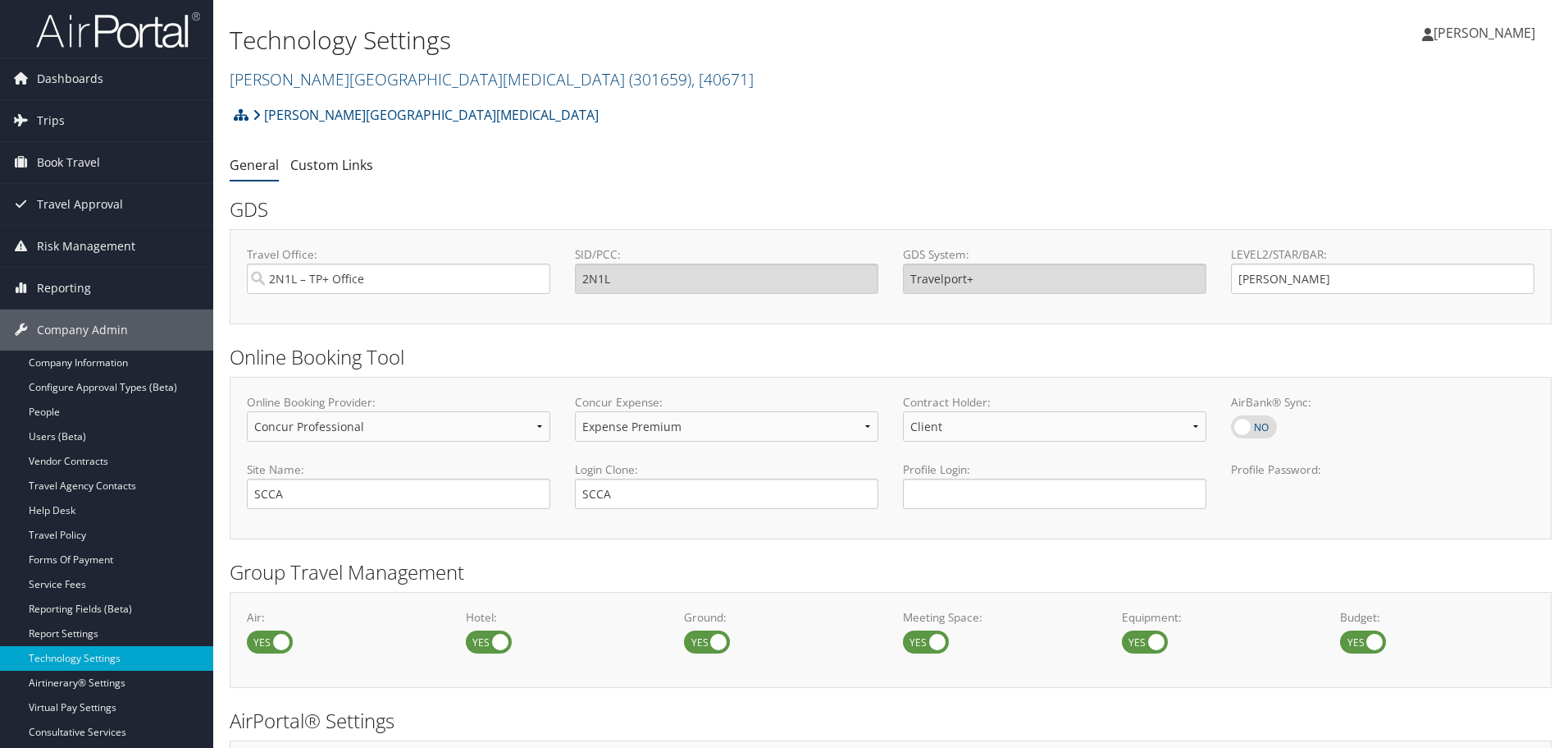
select select "4"
